Goal: Transaction & Acquisition: Purchase product/service

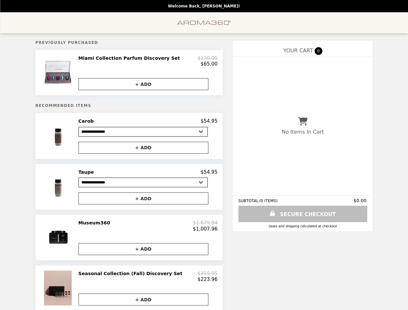
click at [73, 74] on img at bounding box center [58, 72] width 36 height 35
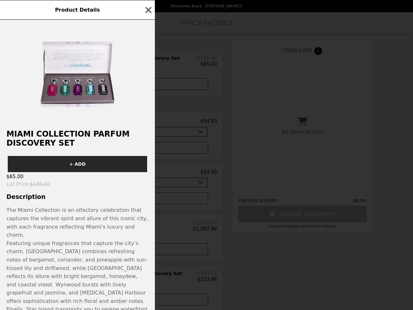
click at [148, 62] on div "Product Details Miami Collection Parfum Discovery Set + ADD $65.00 List Price :…" at bounding box center [206, 155] width 413 height 310
click at [148, 86] on div at bounding box center [77, 71] width 155 height 103
click at [73, 139] on h2 "Miami Collection Parfum Discovery Set" at bounding box center [77, 138] width 155 height 18
click at [148, 125] on div "Miami Collection Parfum Discovery Set + ADD $65.00 List Price : $130.00 Descrip…" at bounding box center [77, 165] width 155 height 290
click at [148, 151] on div "Product Details Miami Collection Parfum Discovery Set + ADD $65.00 List Price :…" at bounding box center [206, 155] width 413 height 310
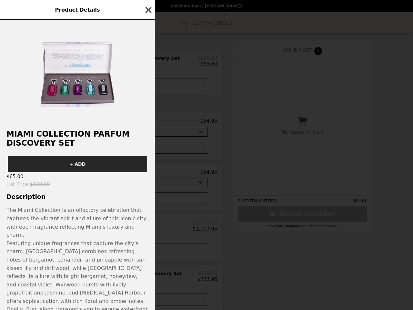
click at [73, 190] on div "Miami Collection Parfum Discovery Set + ADD $65.00 List Price : $130.00 Descrip…" at bounding box center [77, 165] width 155 height 290
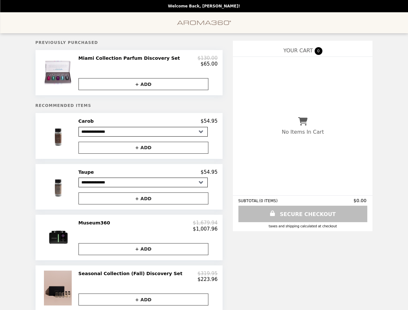
click at [148, 175] on div "Taupe $54.95" at bounding box center [147, 172] width 139 height 6
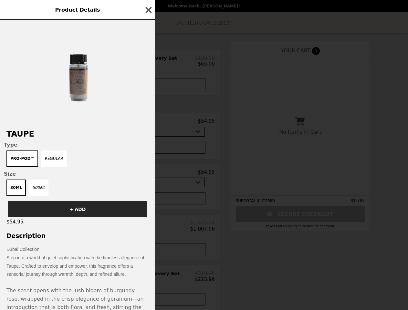
click at [148, 202] on div "Product Details Taupe Type Pro-Pod™ Regular Size 30mL 500mL + ADD $54.95 Descri…" at bounding box center [204, 155] width 408 height 310
click at [73, 242] on div "Taupe Type Pro-Pod™ Regular Size 30mL 500mL + ADD $54.95 Description Dubai Coll…" at bounding box center [77, 165] width 155 height 290
